Goal: Use online tool/utility: Use online tool/utility

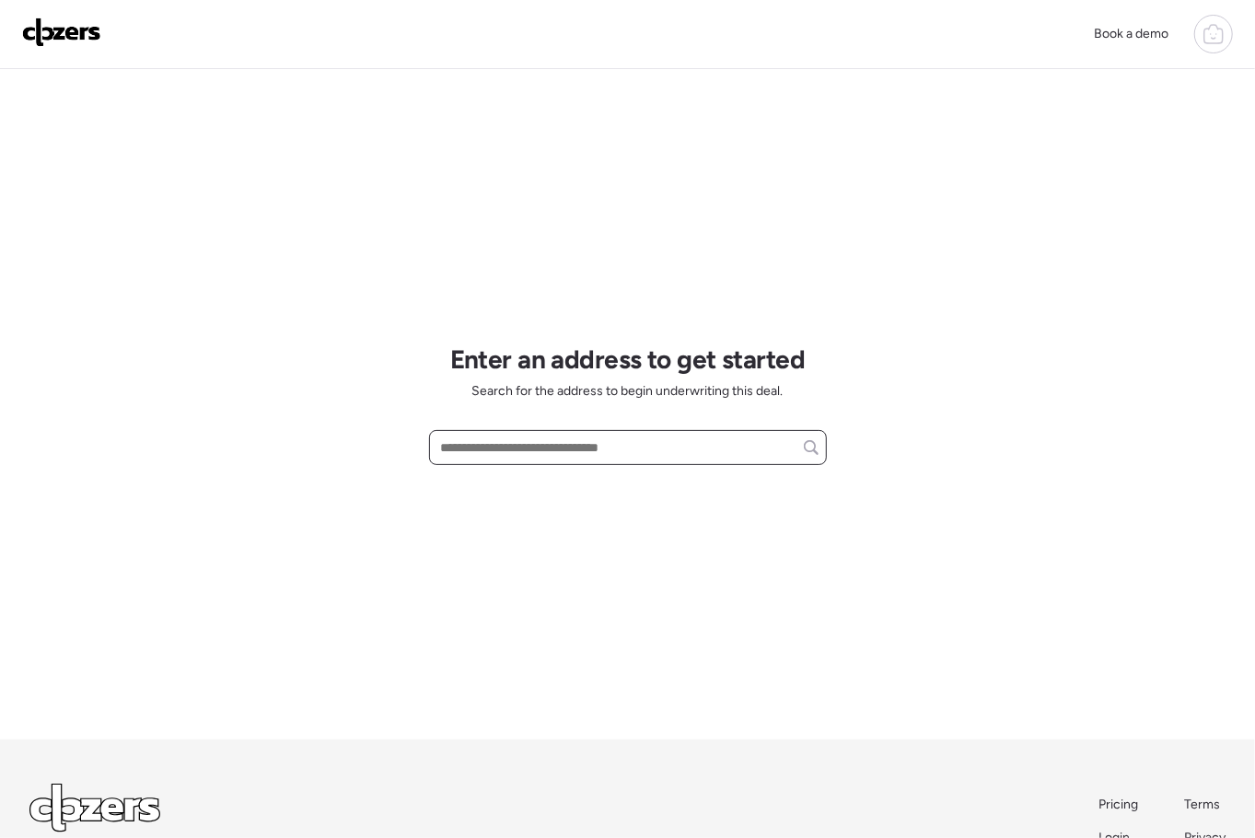
click at [464, 451] on input "text" at bounding box center [627, 447] width 381 height 26
paste input "**********"
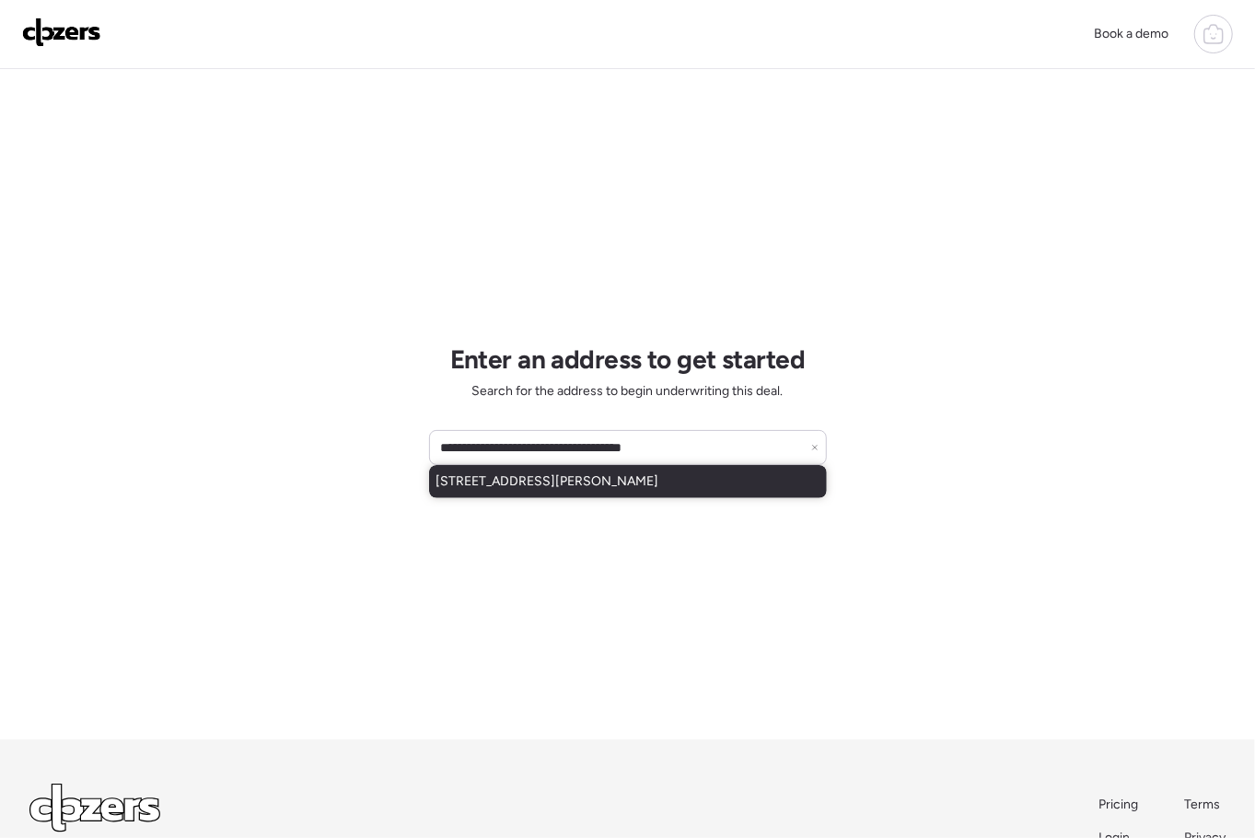
click at [602, 484] on span "2608 E Villa Rita Dr, Phoenix, AZ, 85032" at bounding box center [547, 481] width 223 height 18
type input "**********"
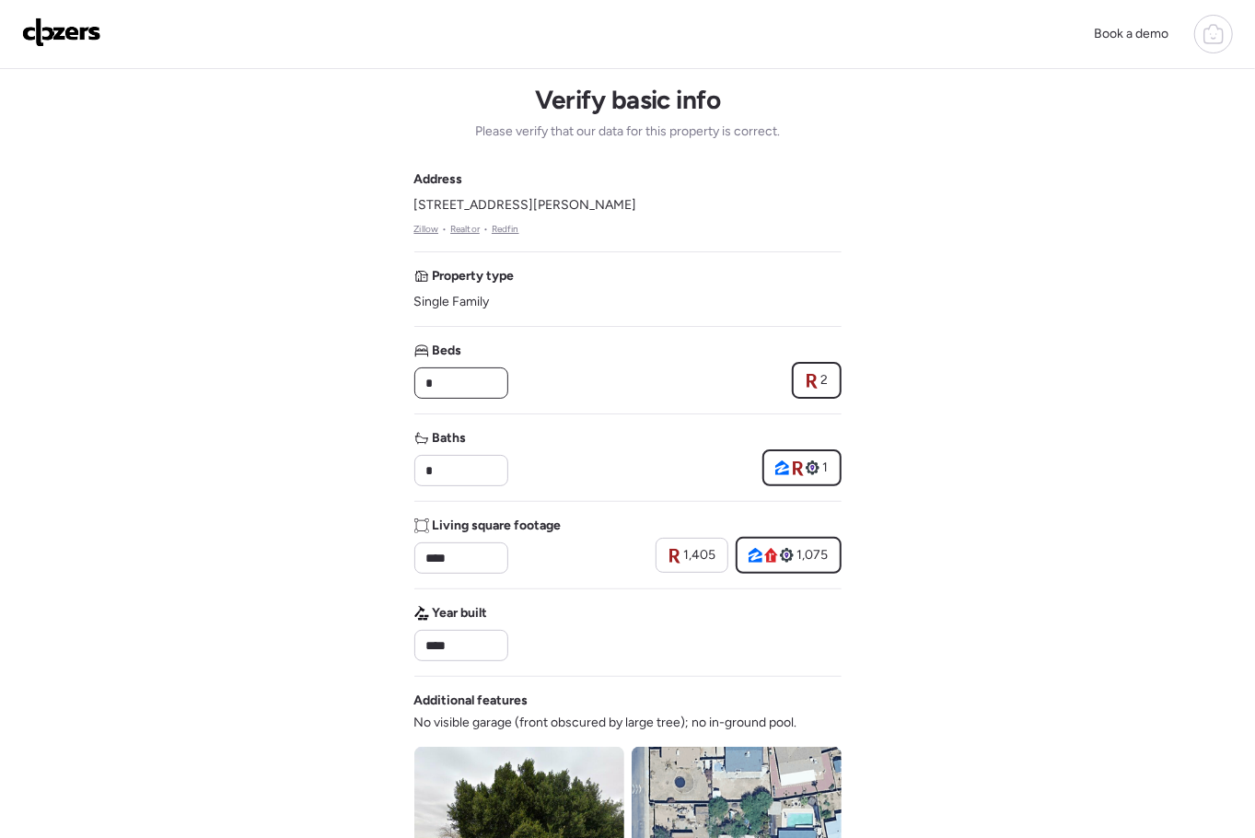
click at [480, 377] on input "*" at bounding box center [460, 383] width 77 height 26
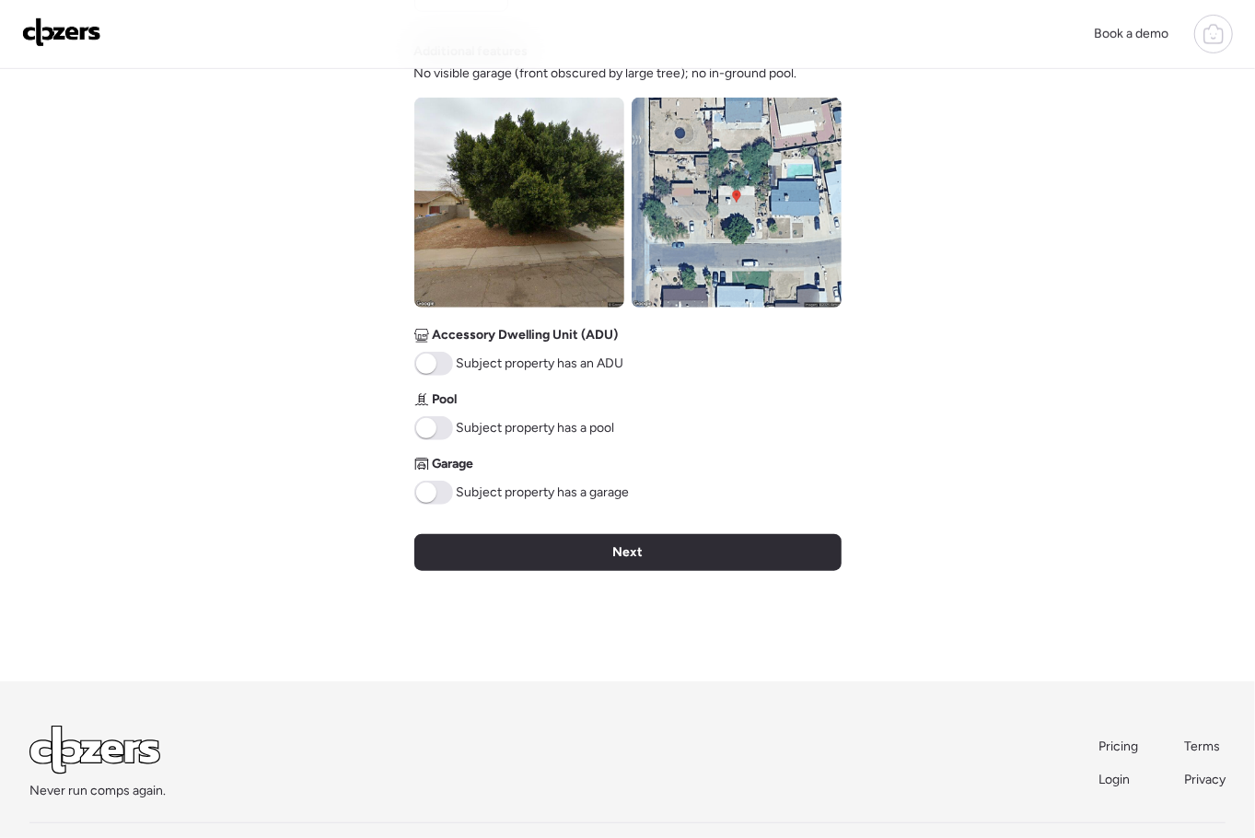
type input "*"
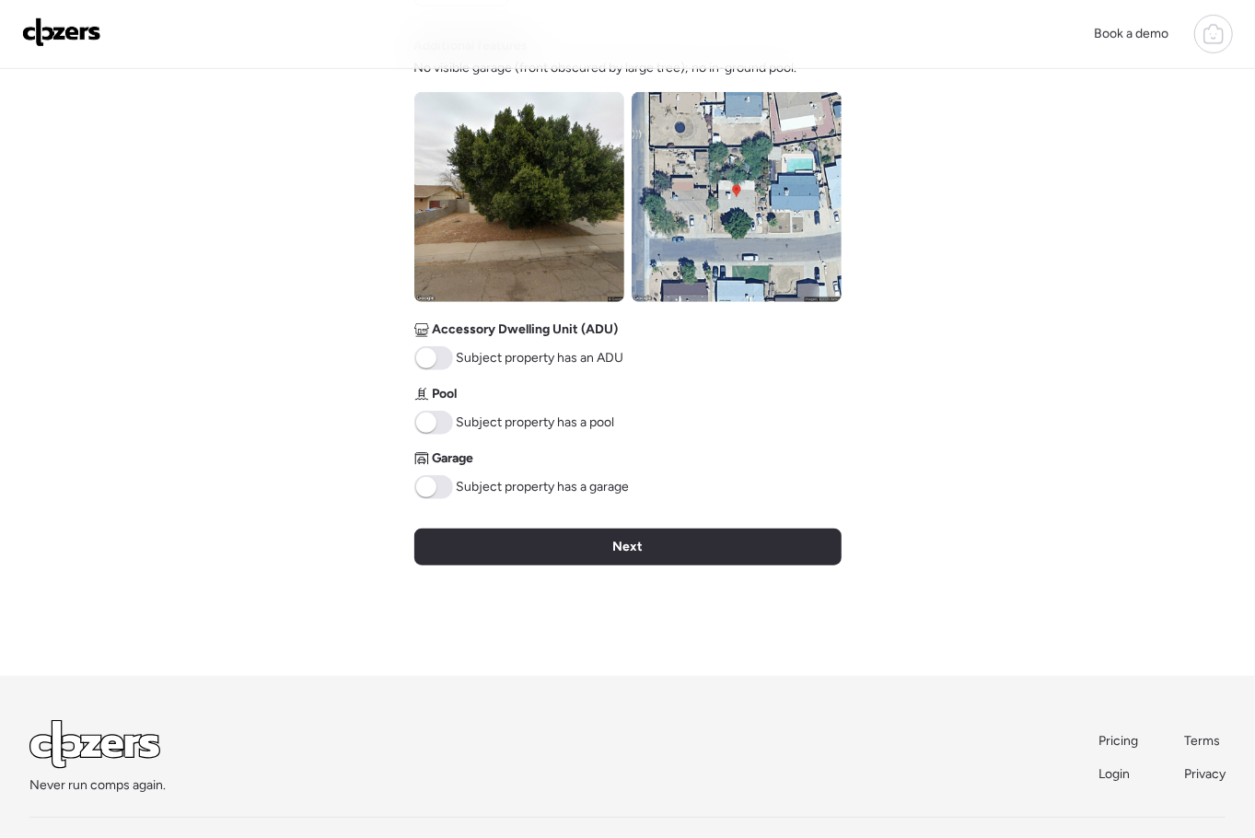
click at [604, 565] on div "Verify basic info Please verify that our data for this property is correct. Add…" at bounding box center [627, 45] width 427 height 1261
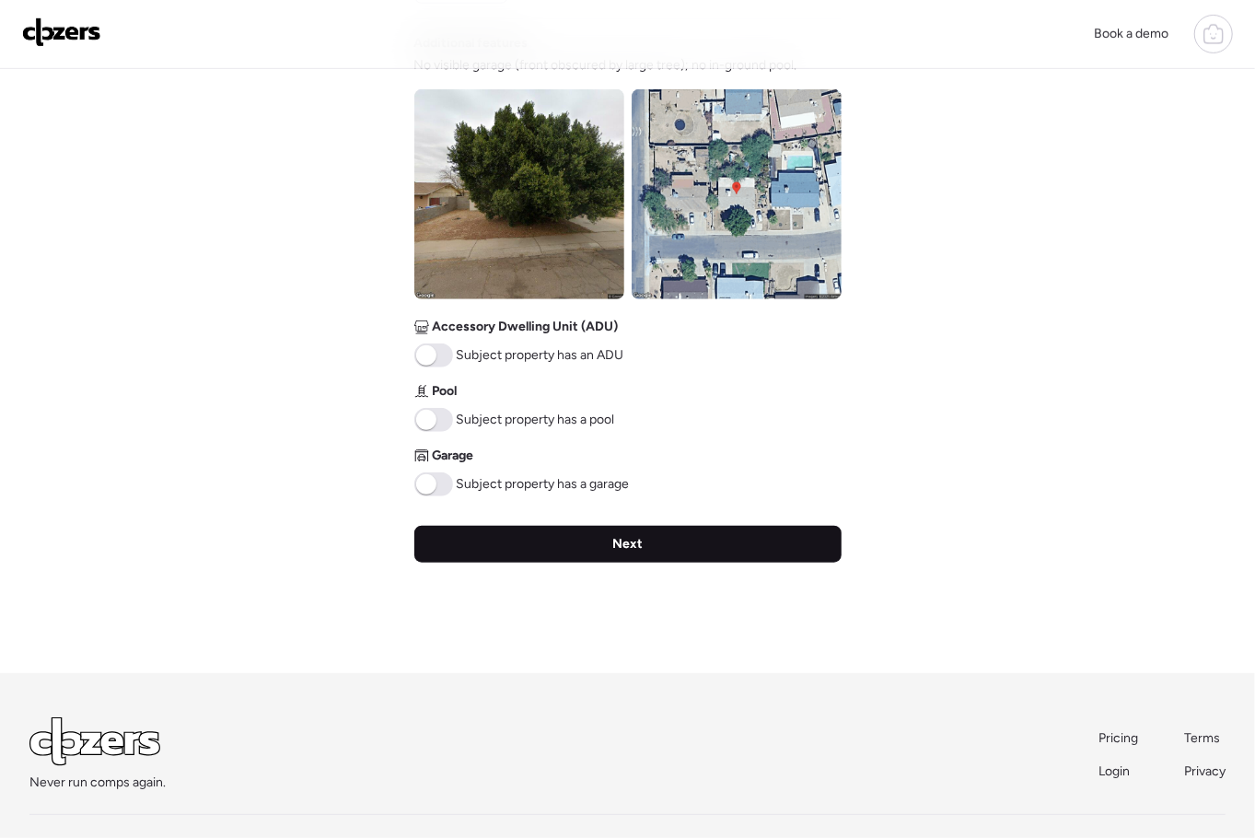
click at [606, 538] on div "Next" at bounding box center [627, 544] width 427 height 37
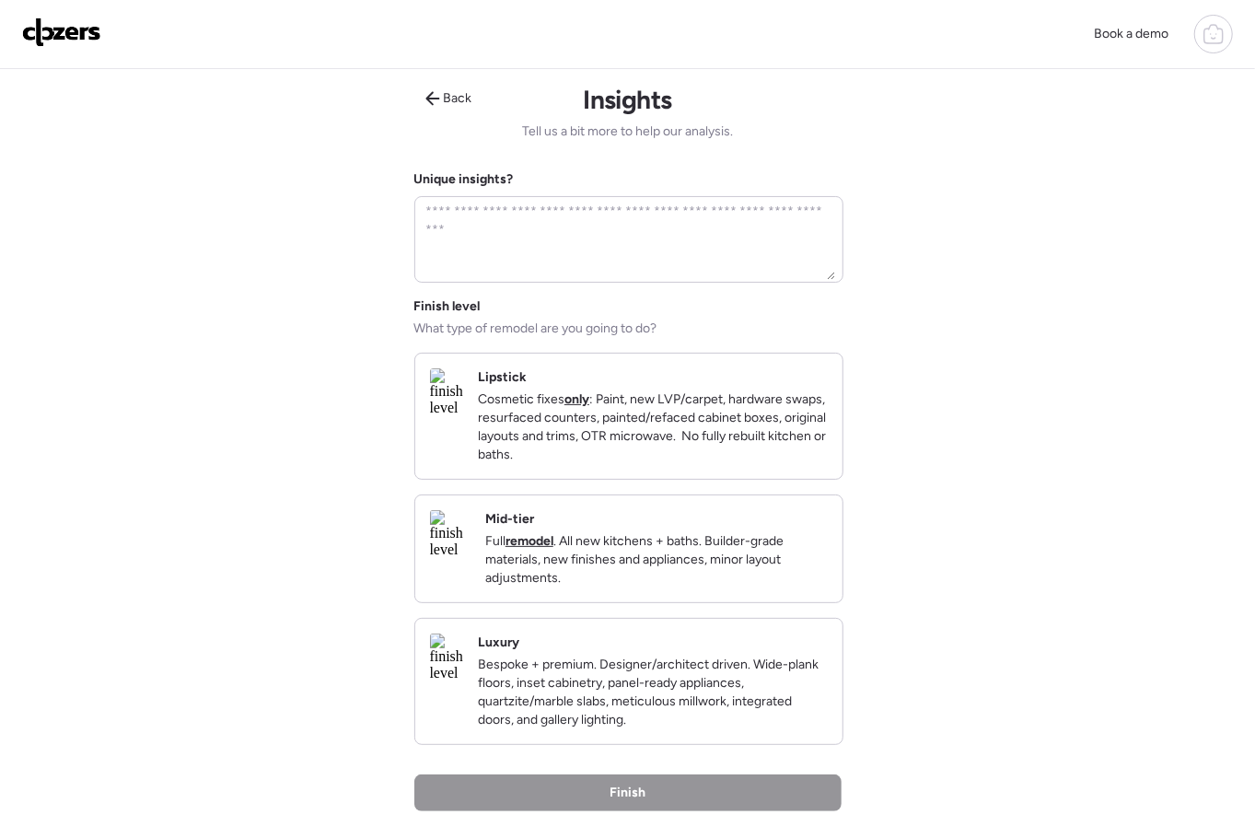
click at [688, 439] on p "Cosmetic fixes only : Paint, new LVP/carpet, hardware swaps, resurfaced counter…" at bounding box center [653, 427] width 350 height 74
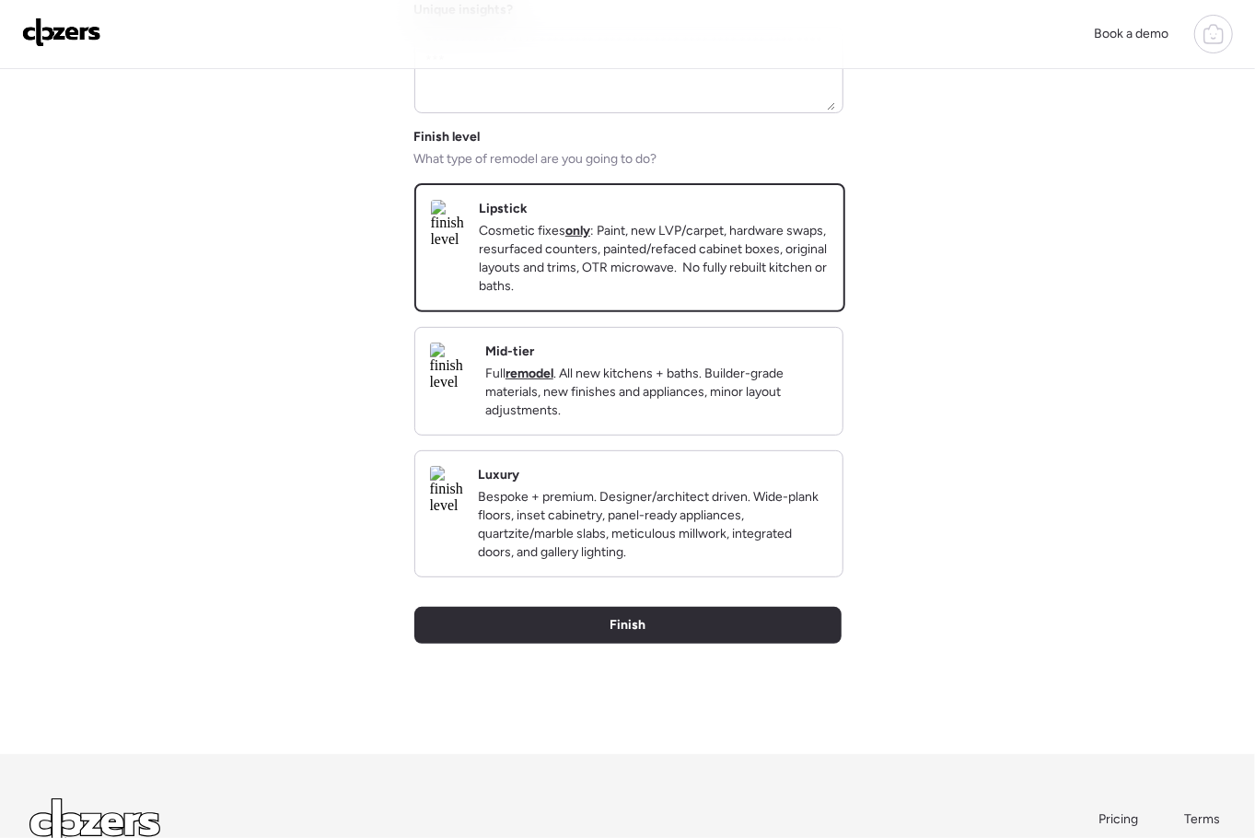
scroll to position [339, 0]
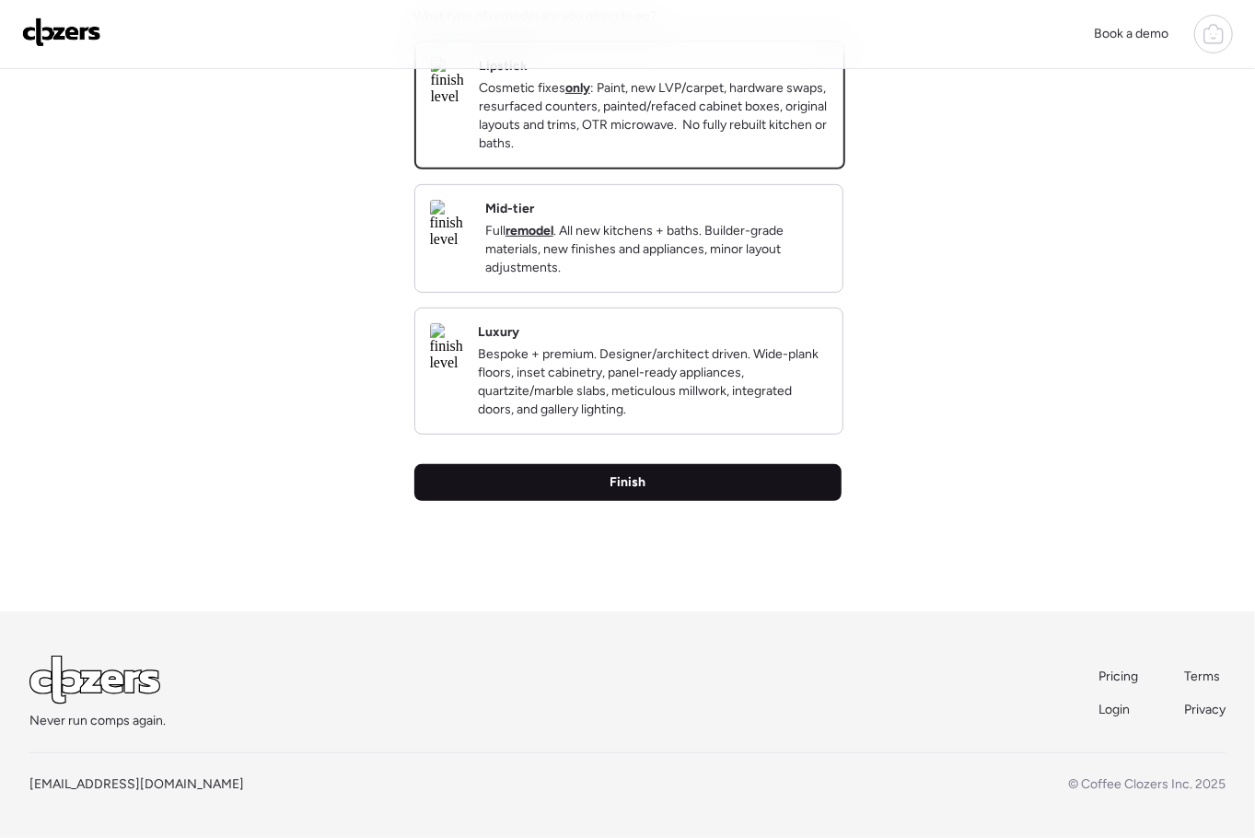
click at [665, 469] on div "Finish" at bounding box center [627, 482] width 427 height 37
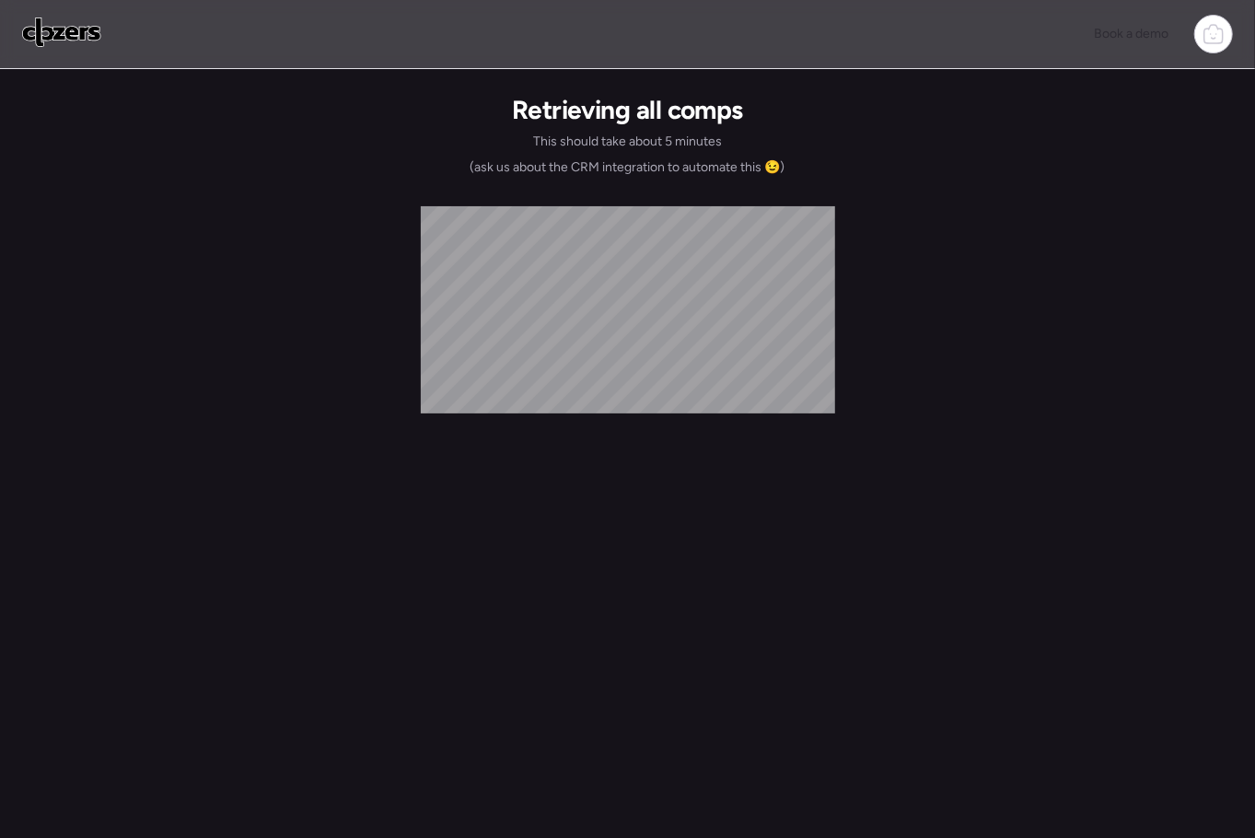
scroll to position [0, 0]
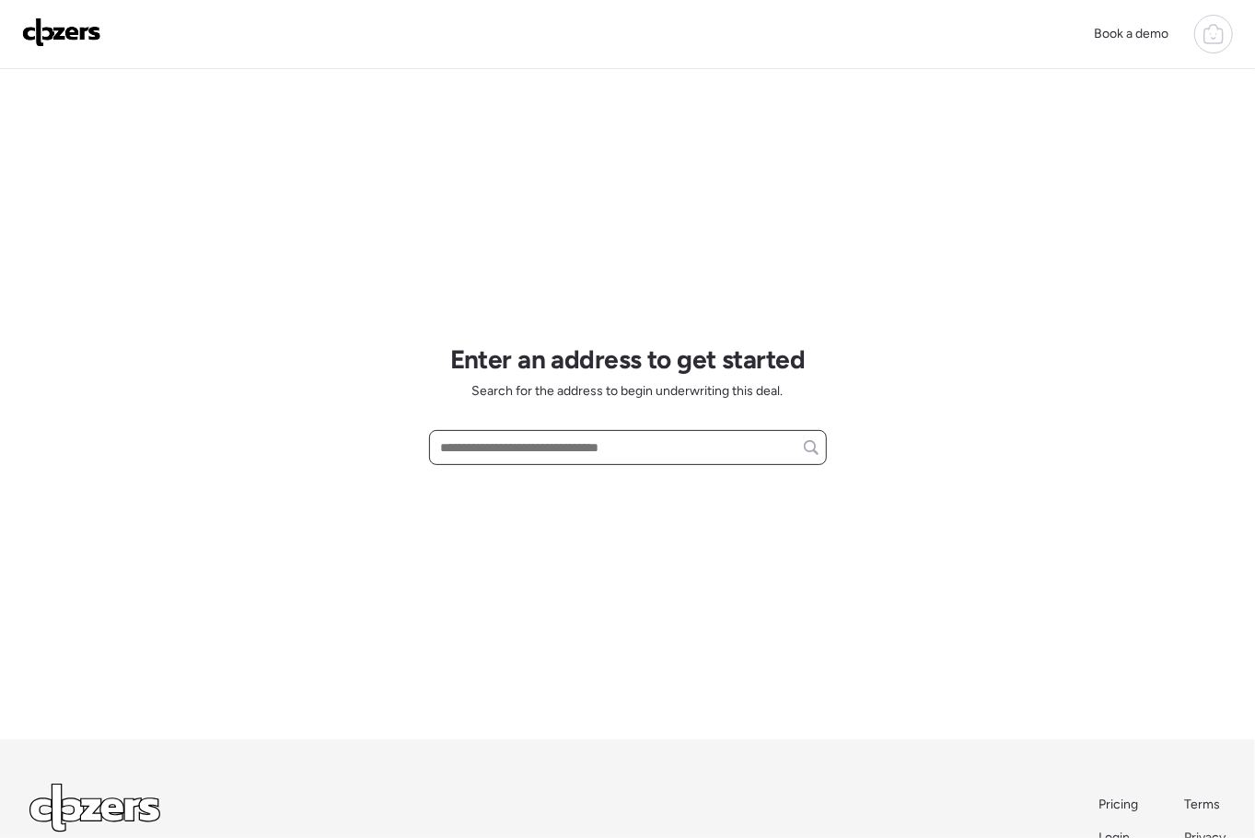
click at [521, 445] on input "text" at bounding box center [627, 447] width 381 height 26
paste input "**********"
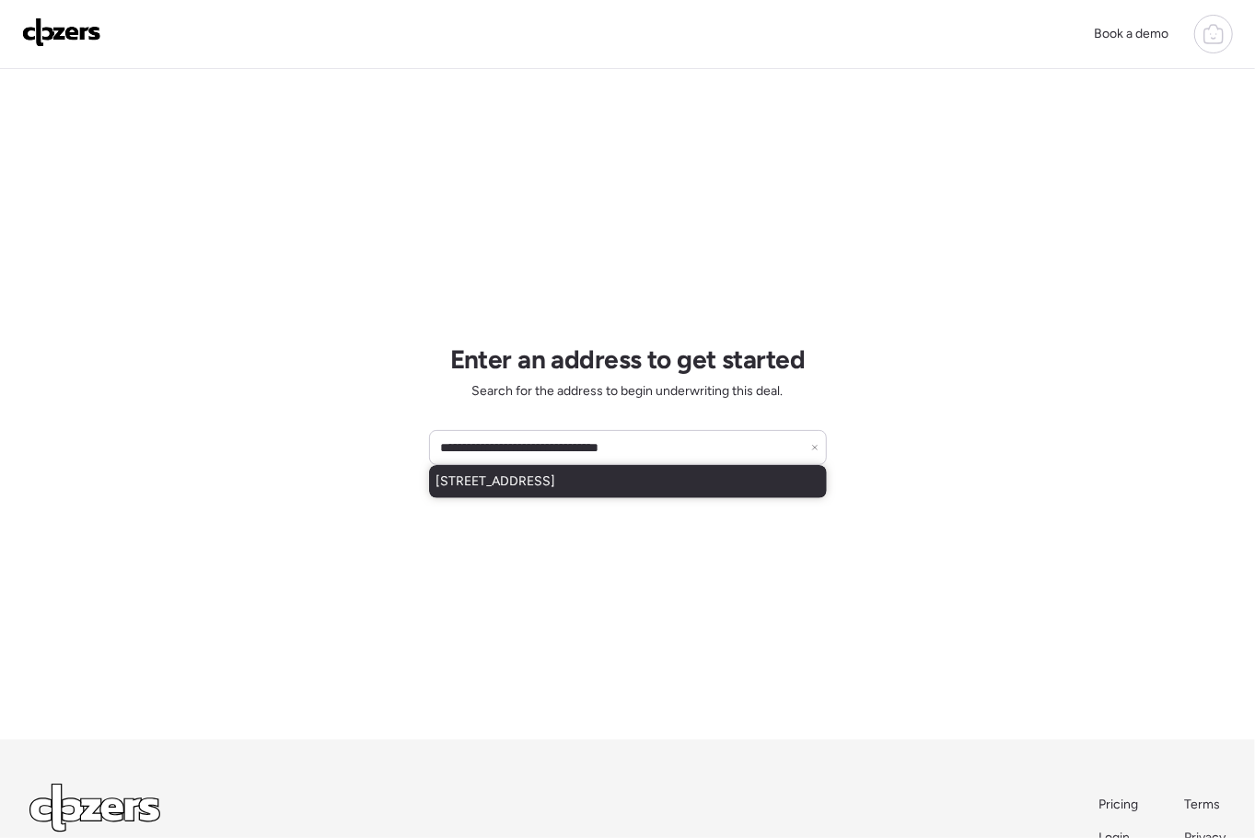
click at [556, 482] on span "[STREET_ADDRESS]" at bounding box center [496, 481] width 120 height 18
type input "**********"
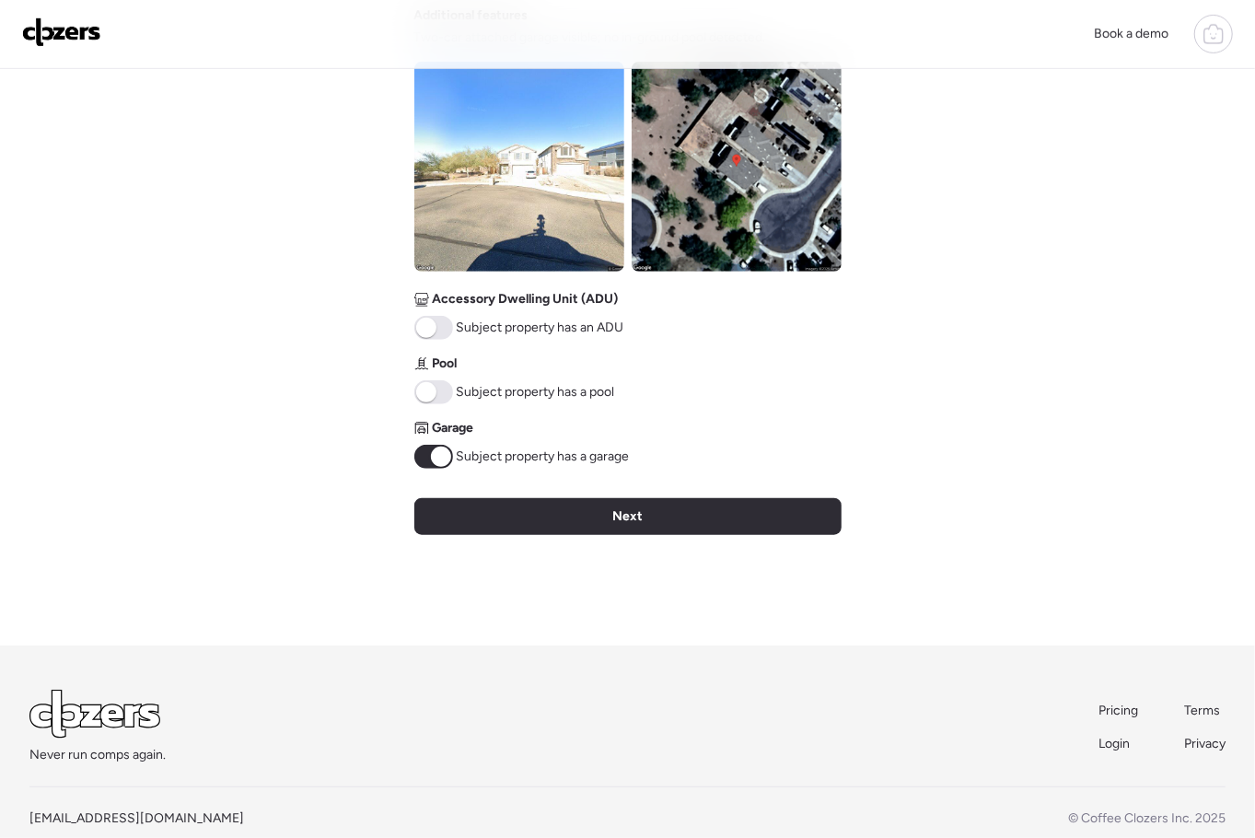
scroll to position [703, 0]
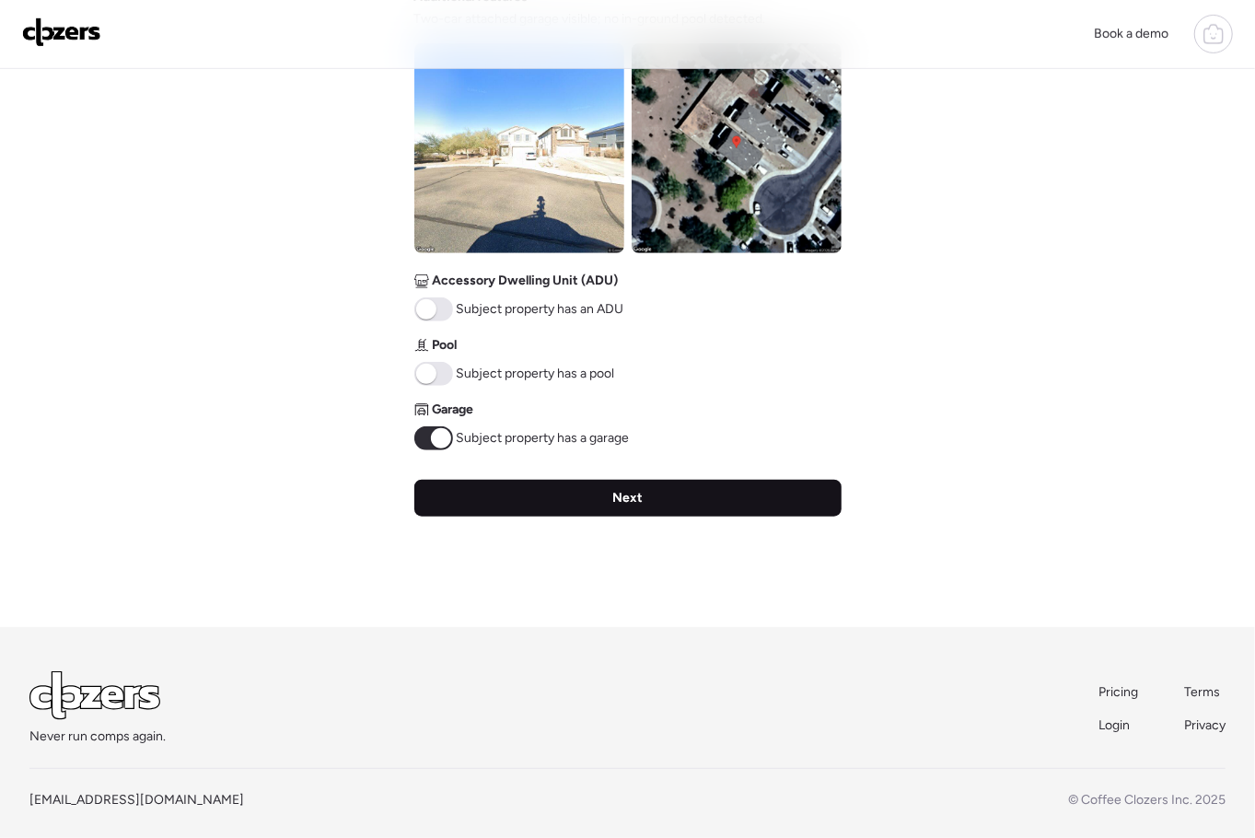
click at [591, 503] on div "Next" at bounding box center [627, 498] width 427 height 37
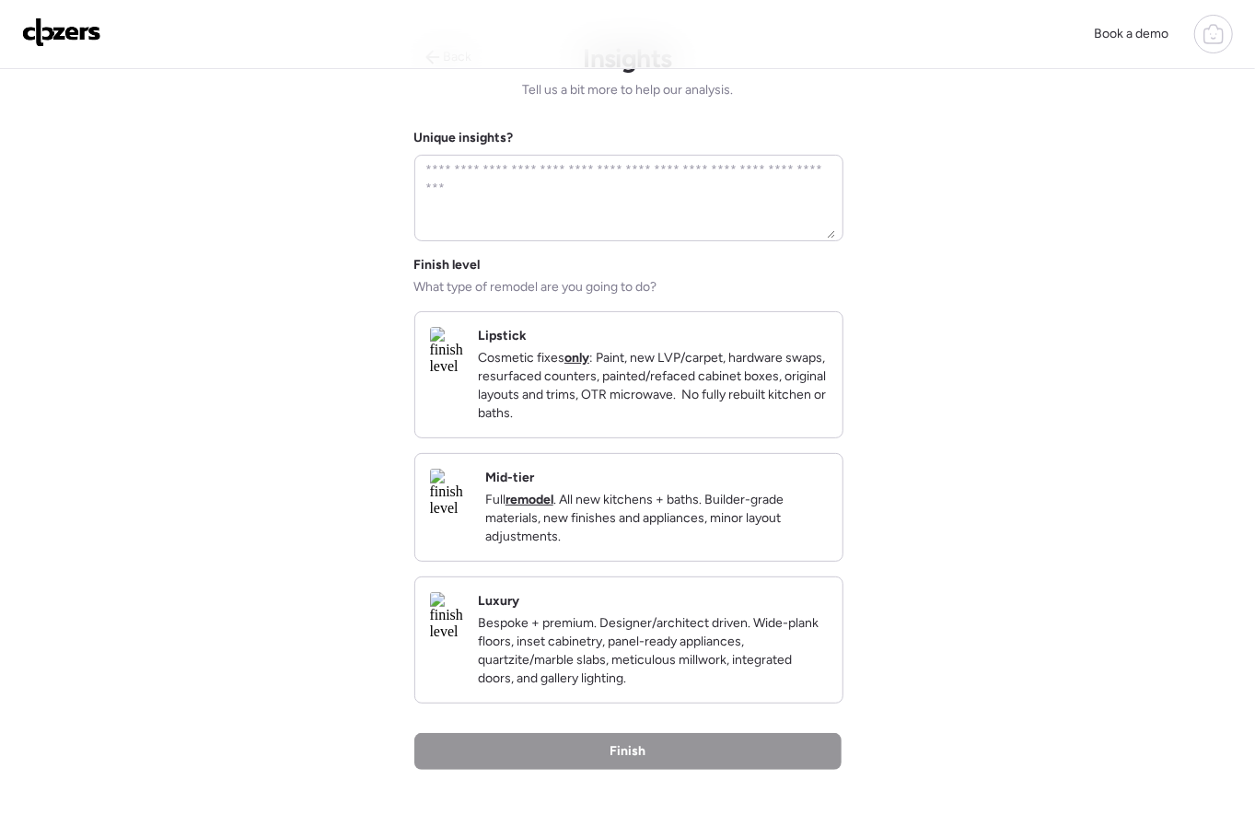
scroll to position [0, 0]
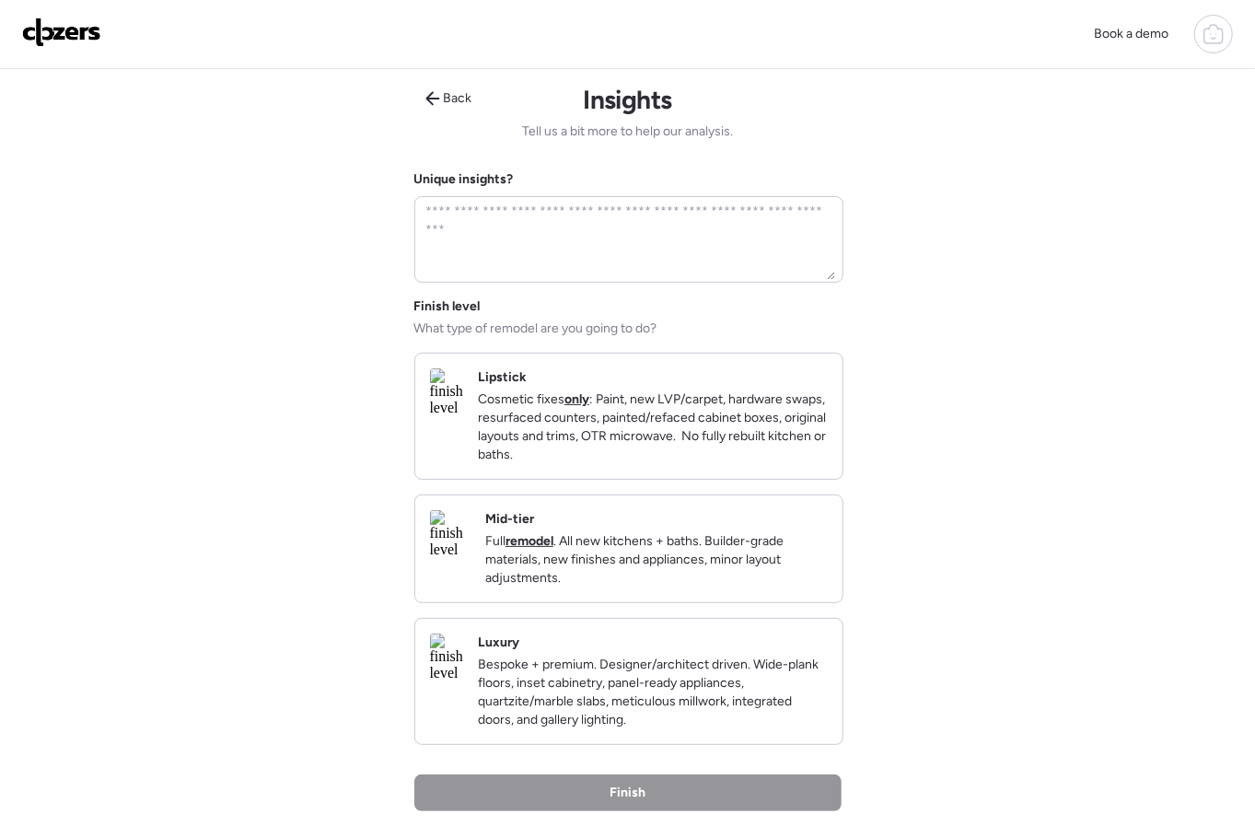
click at [654, 453] on p "Cosmetic fixes only : Paint, new LVP/carpet, hardware swaps, resurfaced counter…" at bounding box center [653, 427] width 350 height 74
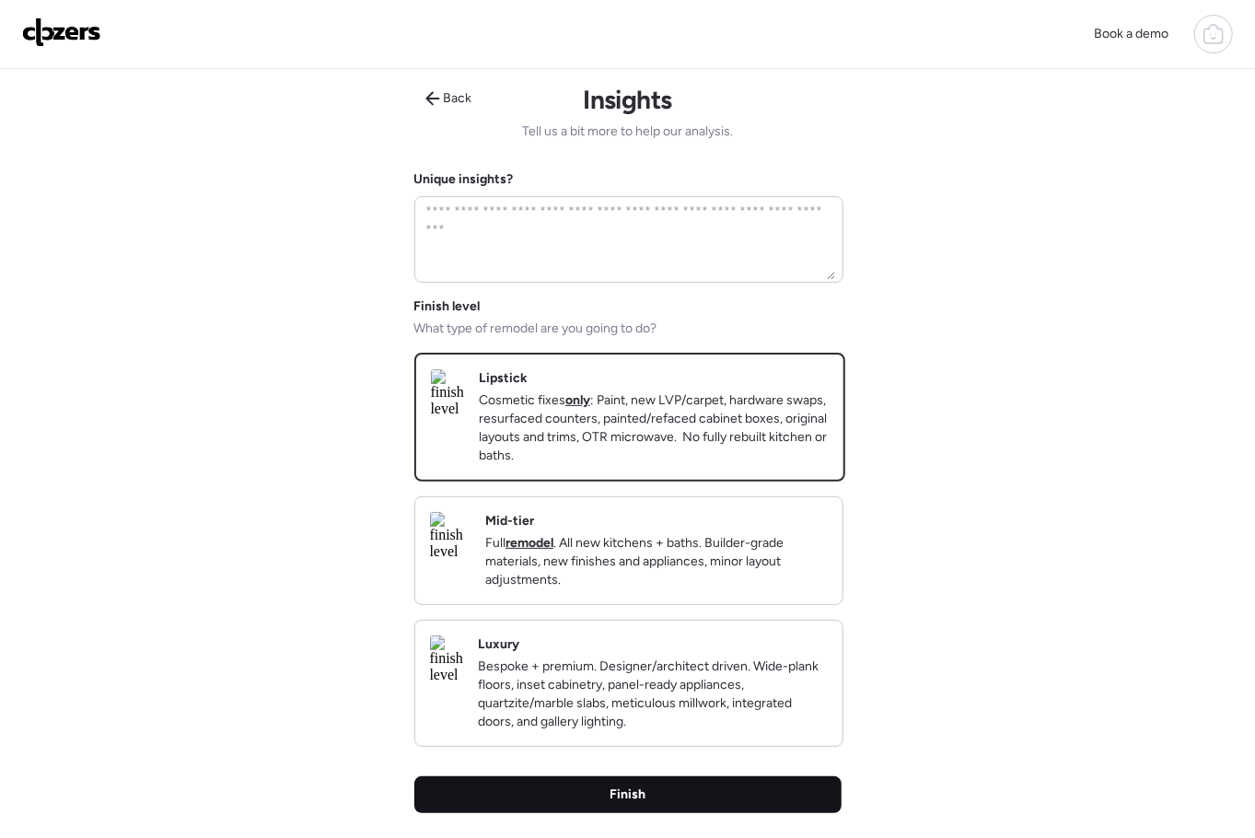
click at [688, 808] on div "Finish" at bounding box center [627, 794] width 427 height 37
